Goal: Transaction & Acquisition: Purchase product/service

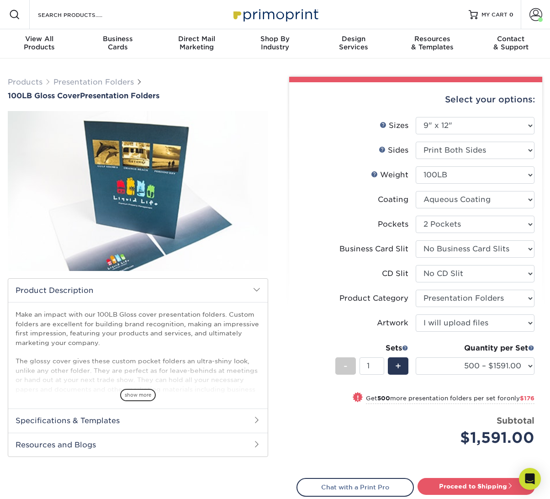
select select "9.00x12.00"
select select "e8427203-e3c7-4640-a4e8-bae00c228d98"
select select "7e99cc7c-ff09-4e60-a1f6-bcfcb05688a6"
select select "a092264a-7428-4d8e-b024-417dbebc6e25"
select select "57f7a581-ec4a-49d7-930d-eb044a1d12ac"
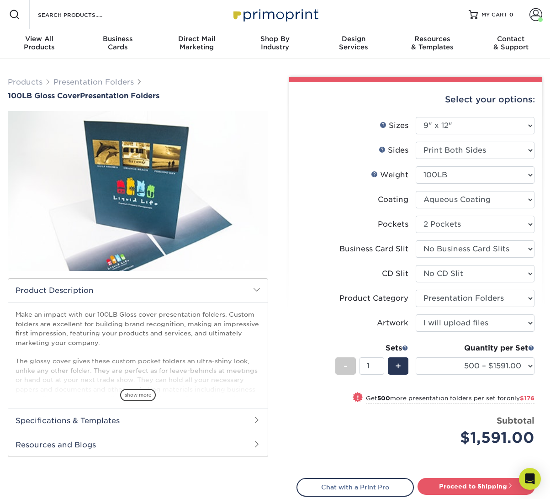
select select "upload"
click at [530, 16] on span at bounding box center [535, 14] width 13 height 13
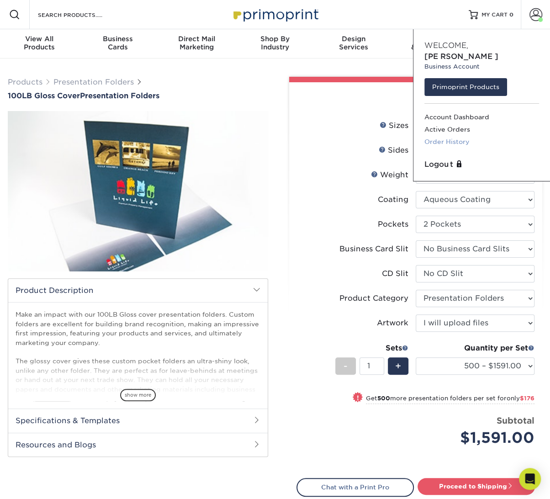
click at [439, 136] on link "Order History" at bounding box center [481, 142] width 115 height 12
